Goal: Use online tool/utility: Utilize a website feature to perform a specific function

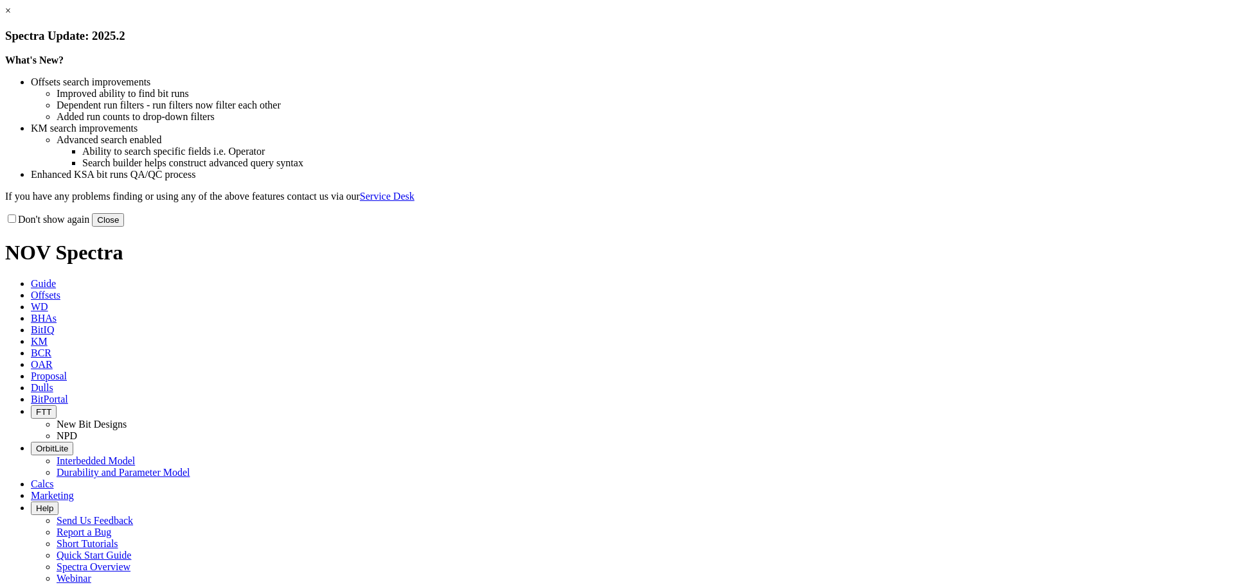
click at [124, 227] on button "Close" at bounding box center [108, 219] width 32 height 13
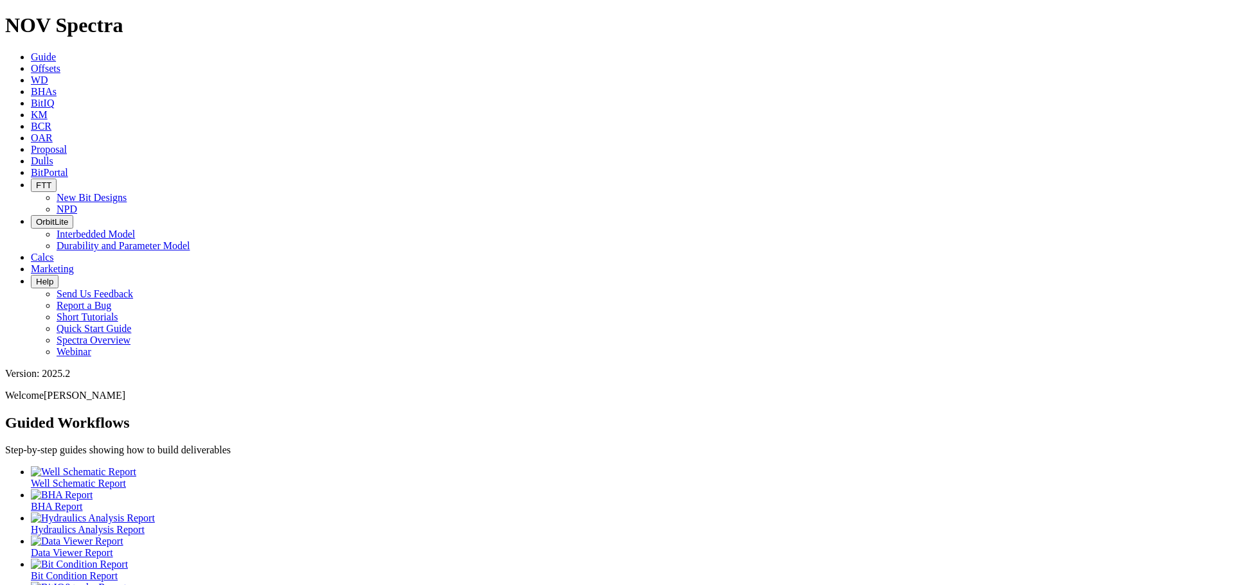
click at [54, 252] on link "Calcs" at bounding box center [42, 257] width 23 height 11
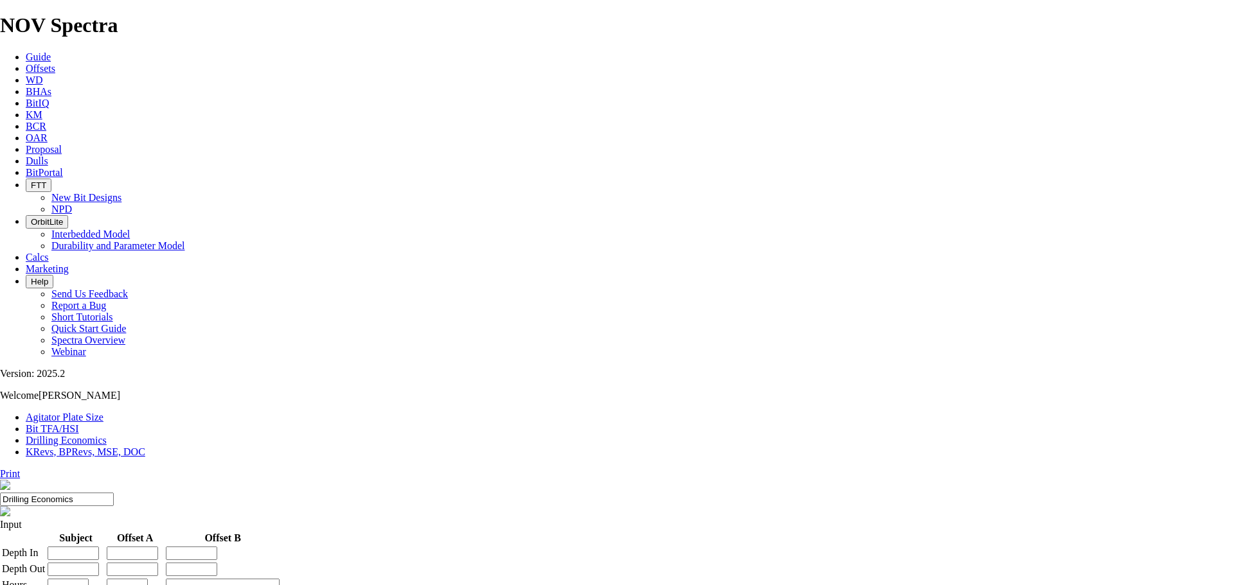
click at [79, 423] on link "Bit TFA/HSI" at bounding box center [52, 428] width 53 height 11
type input "9"
select select "number:16"
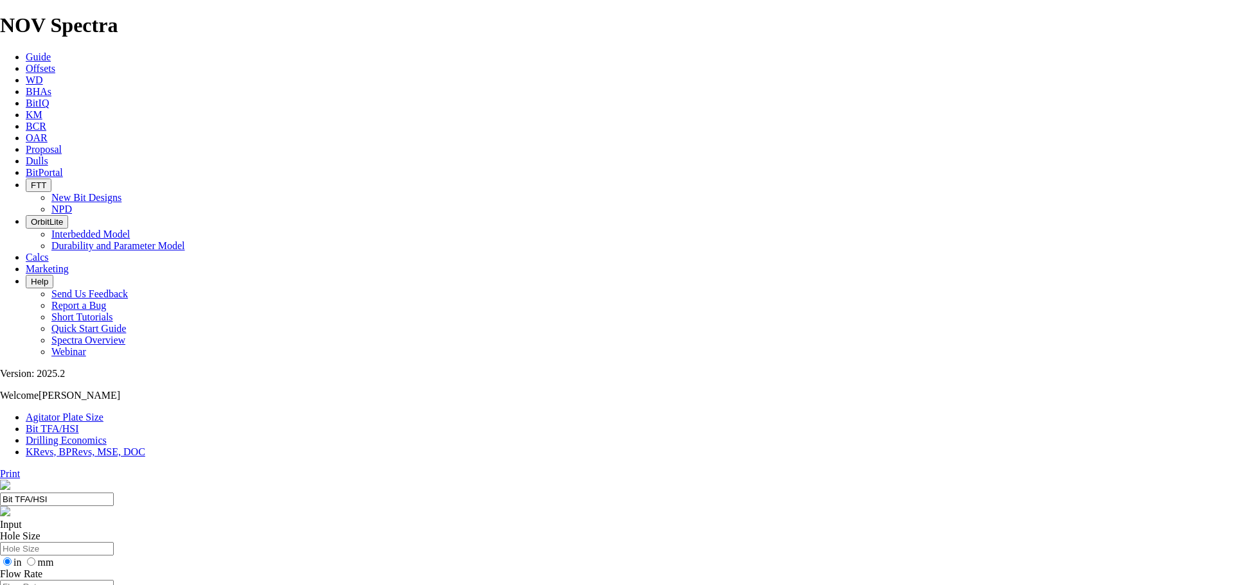
select select "number:16"
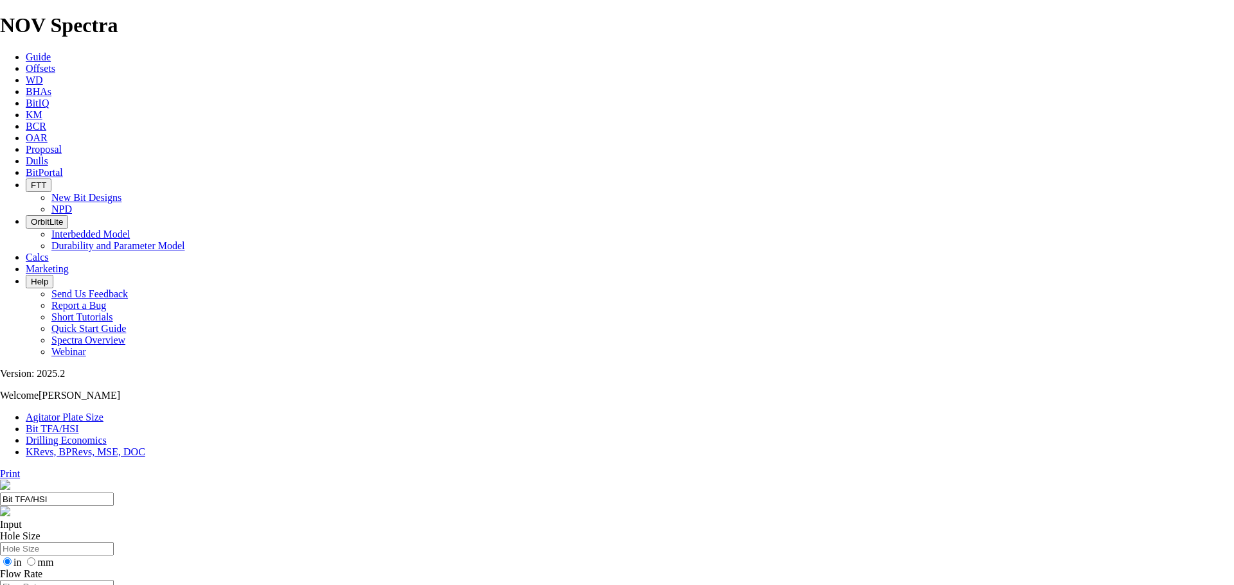
select select "number:16"
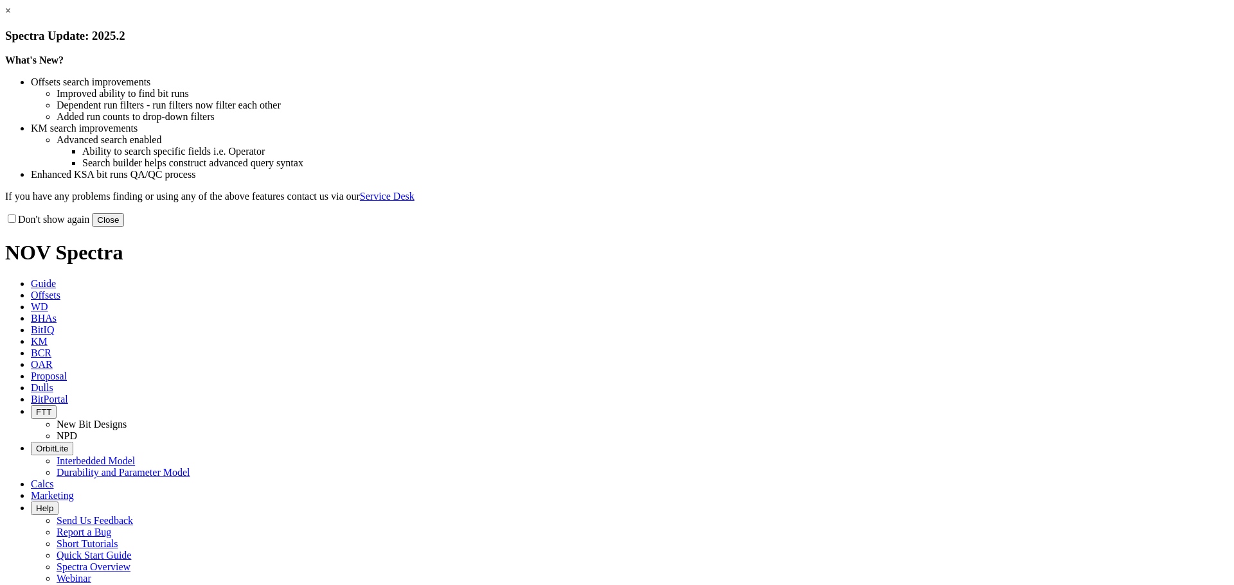
click at [124, 227] on button "Close" at bounding box center [108, 219] width 32 height 13
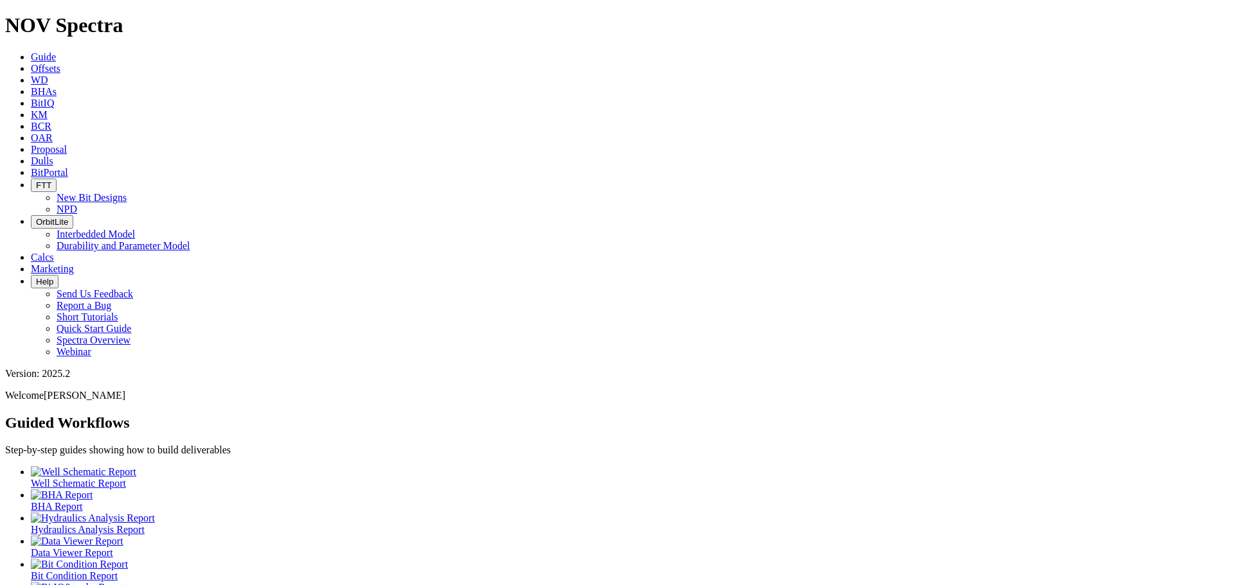
click at [54, 252] on span "Calcs" at bounding box center [42, 257] width 23 height 11
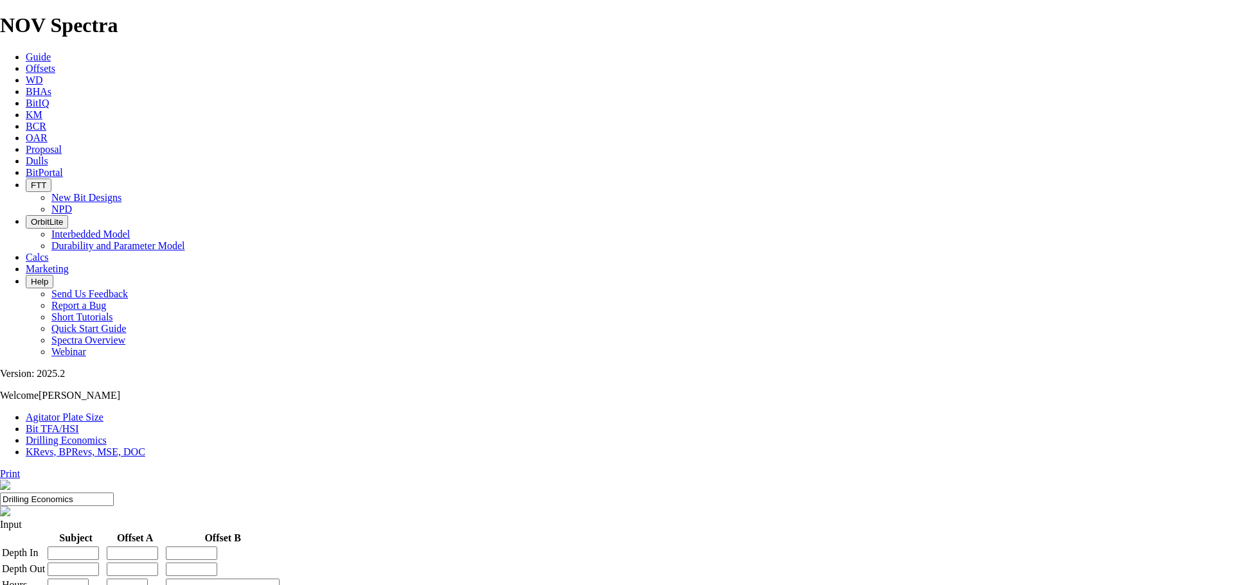
click at [79, 423] on link "Bit TFA/HSI" at bounding box center [52, 428] width 53 height 11
type input "9"
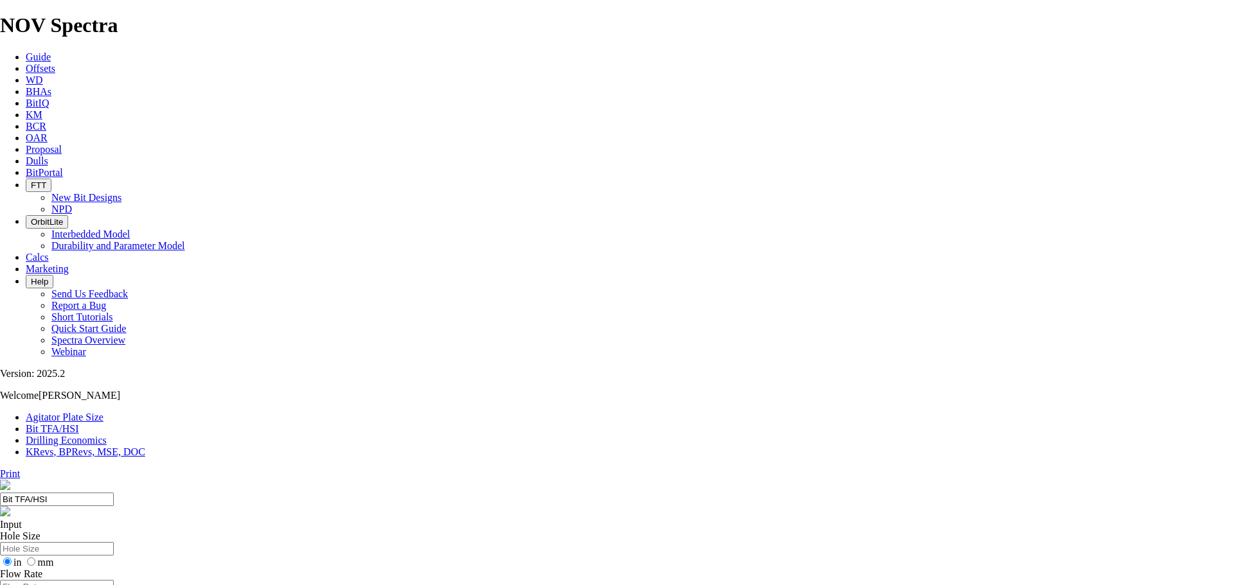
select select "number:16"
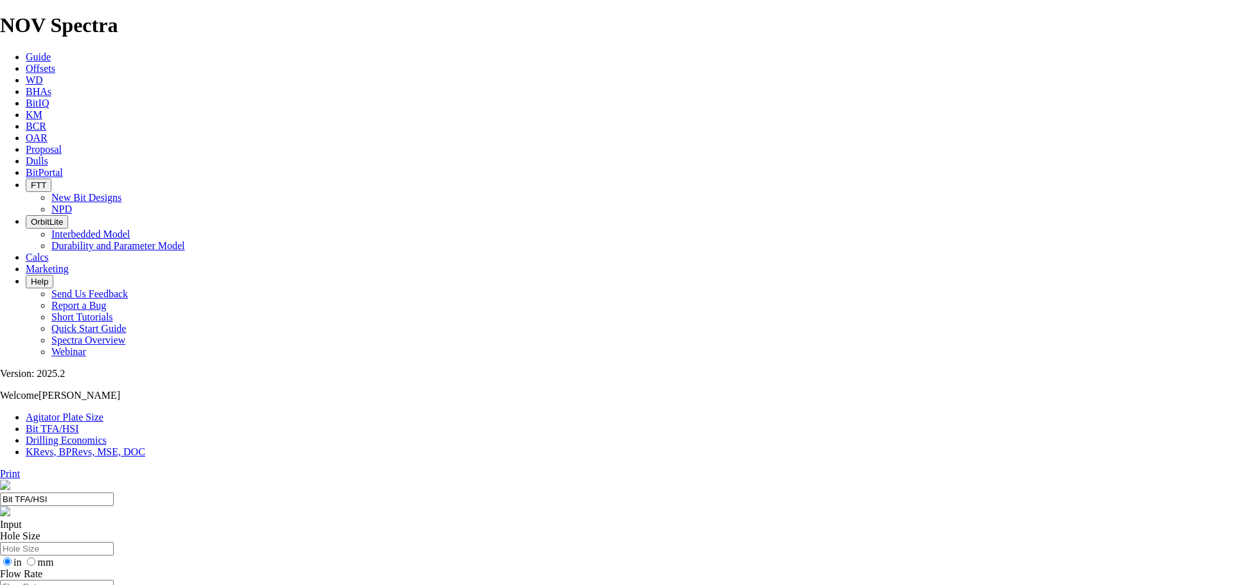
select select "number:16"
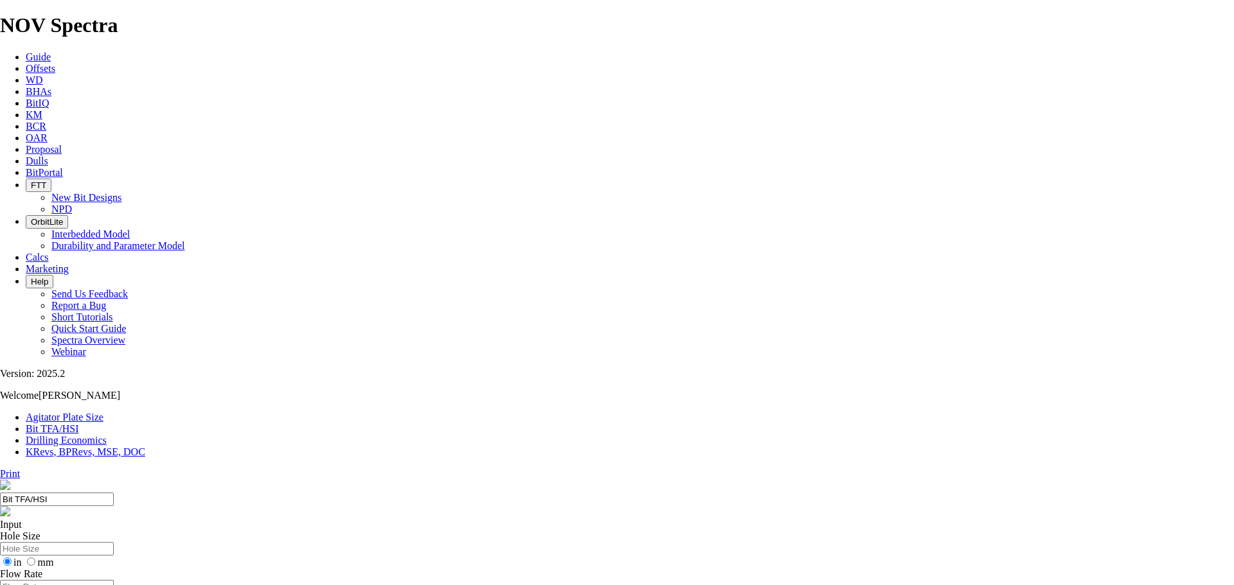
select select "number:15"
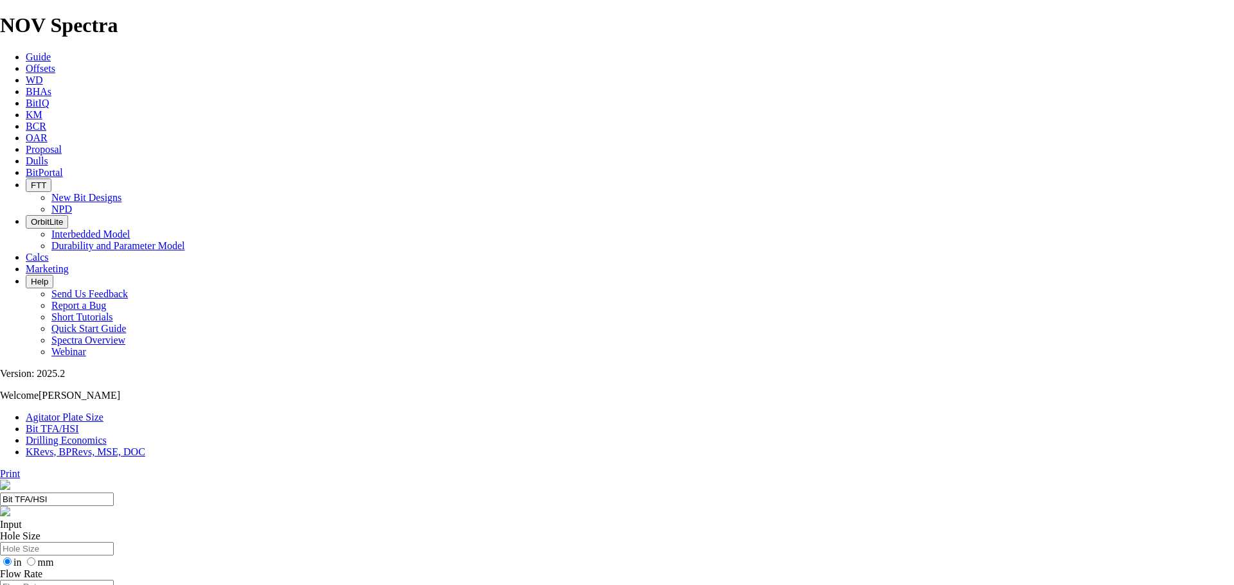
select select "number:15"
